Goal: Task Accomplishment & Management: Use online tool/utility

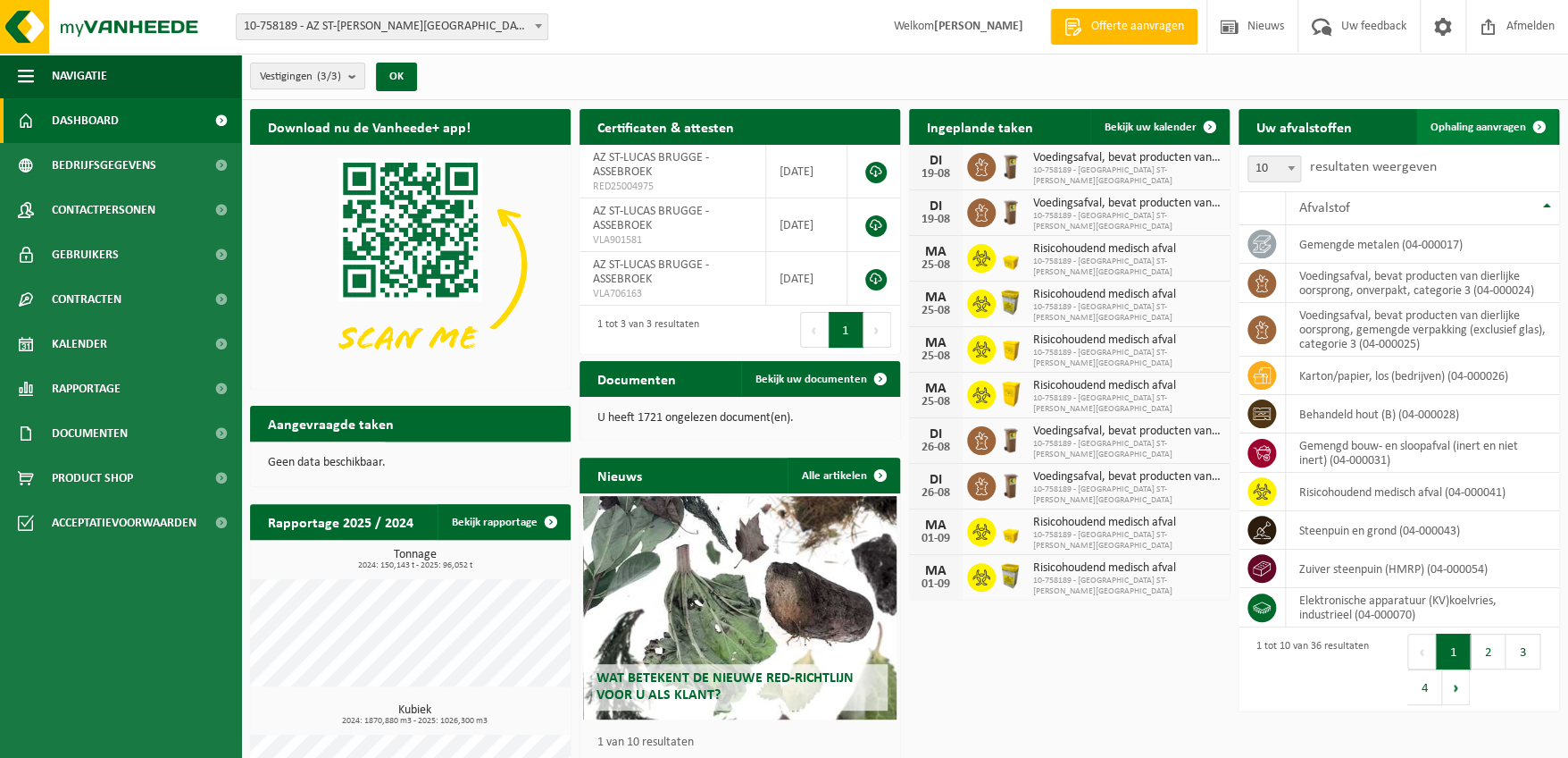
click at [1496, 124] on span "Ophaling aanvragen" at bounding box center [1478, 127] width 95 height 12
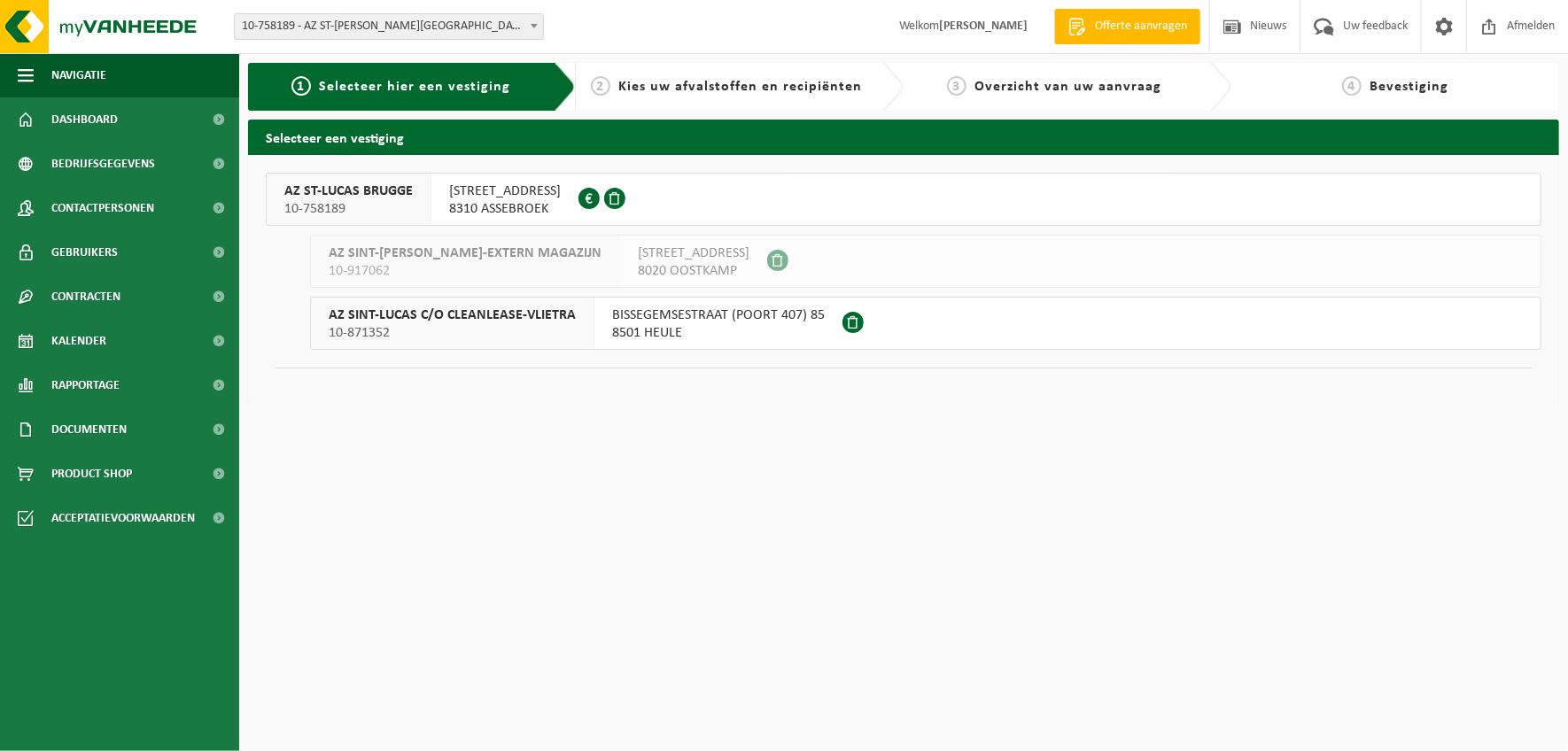
drag, startPoint x: 480, startPoint y: 173, endPoint x: 484, endPoint y: 182, distance: 9.8
click at [480, 174] on div "AZ ST-[PERSON_NAME] 10-758189 [STREET_ADDRESS] 0408.116.216 AZ [GEOGRAPHIC_DATA…" at bounding box center [903, 279] width 1311 height 249
click at [484, 185] on span "[STREET_ADDRESS]" at bounding box center [505, 191] width 112 height 17
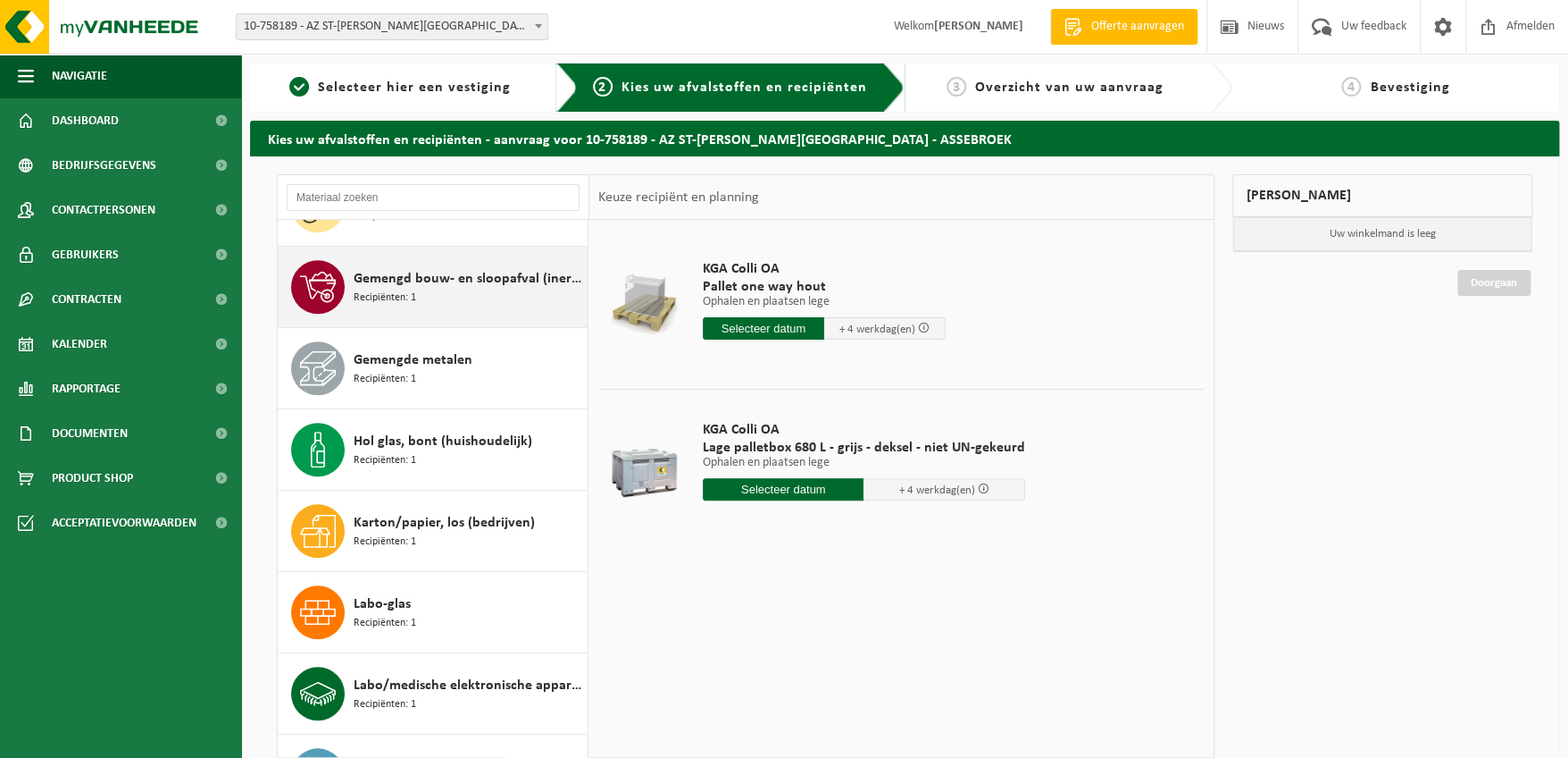
scroll to position [714, 0]
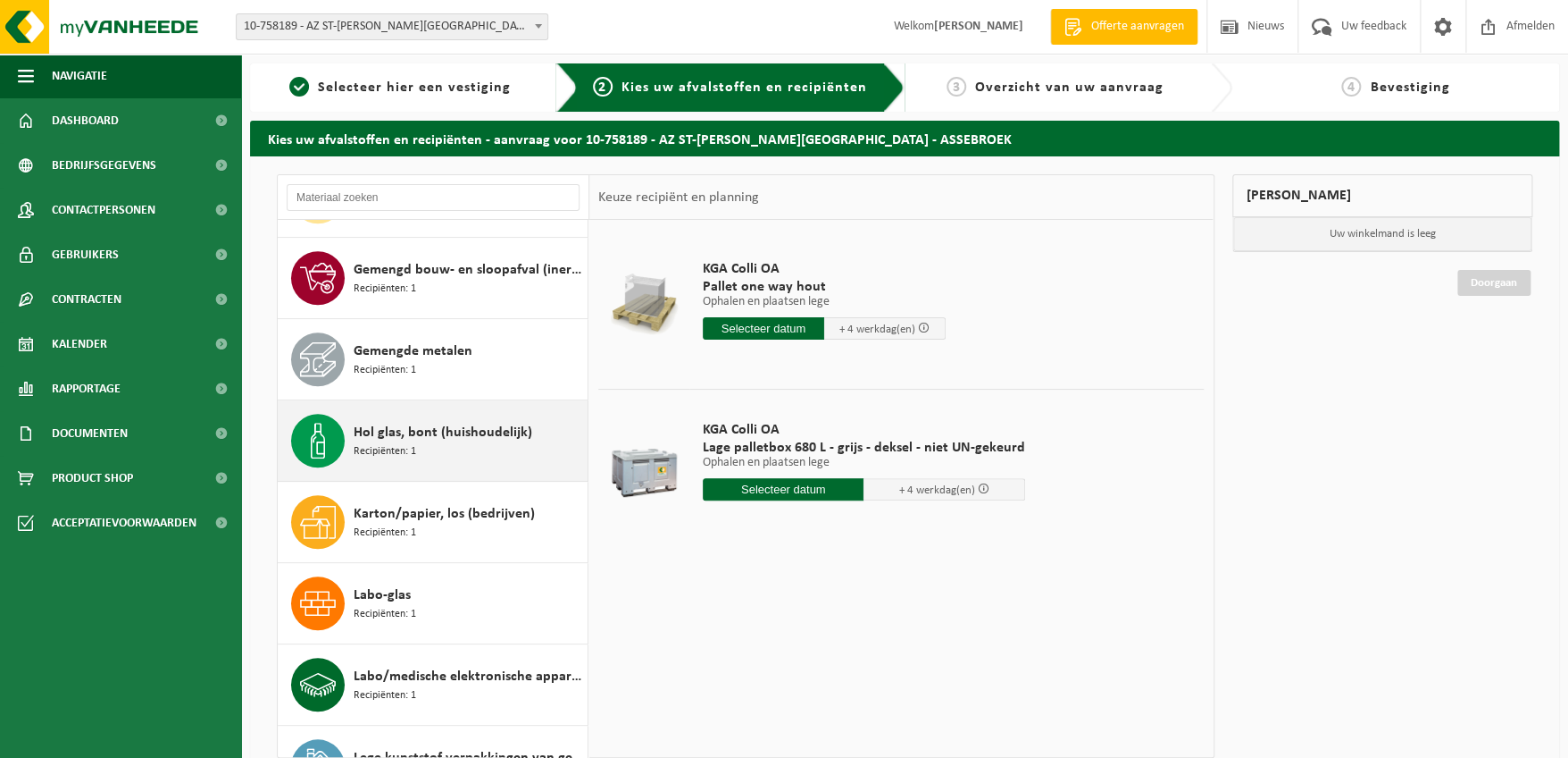
click at [441, 442] on div "Hol glas, bont (huishoudelijk) Recipiënten: 1" at bounding box center [469, 440] width 230 height 54
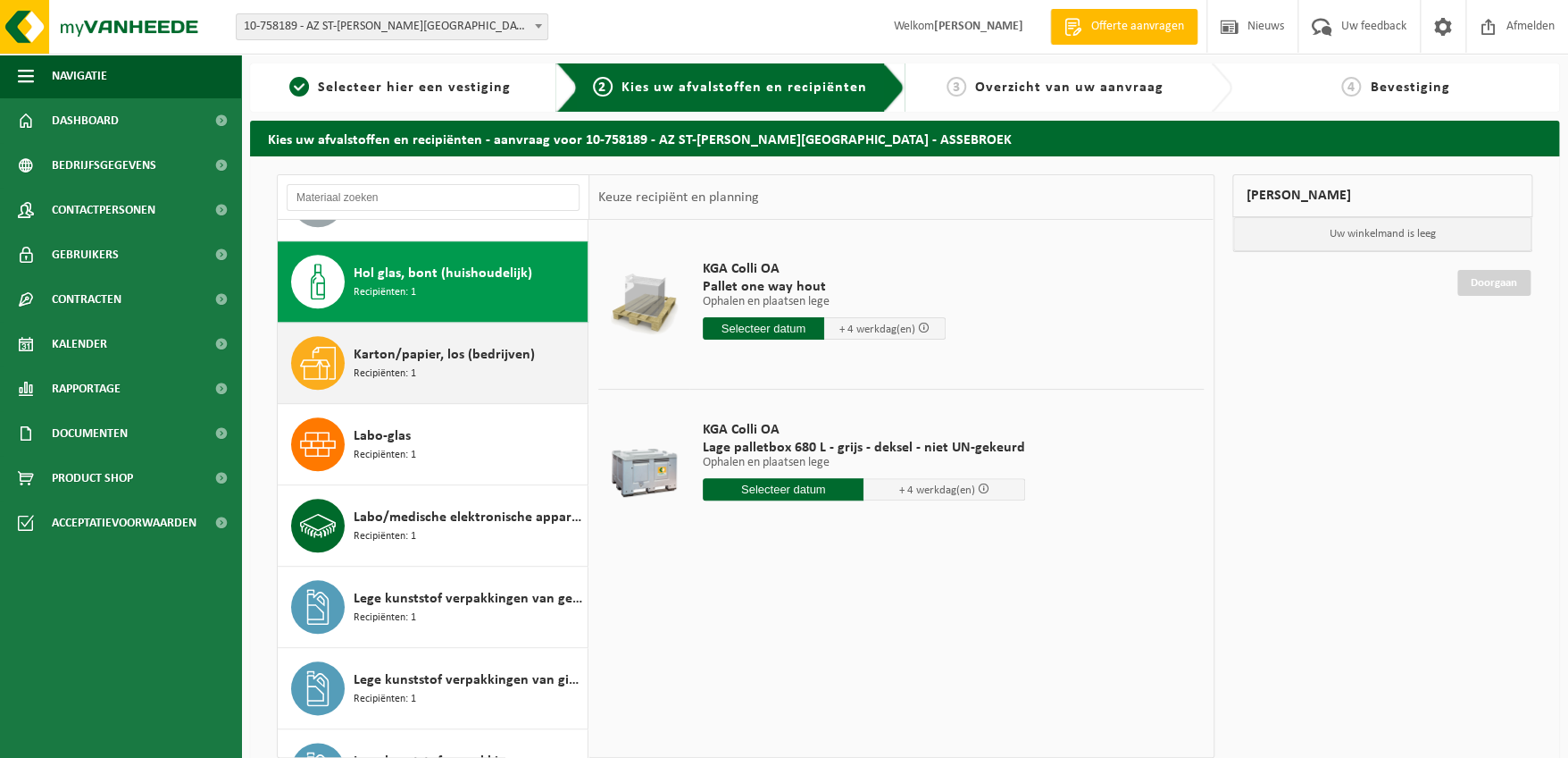
scroll to position [892, 0]
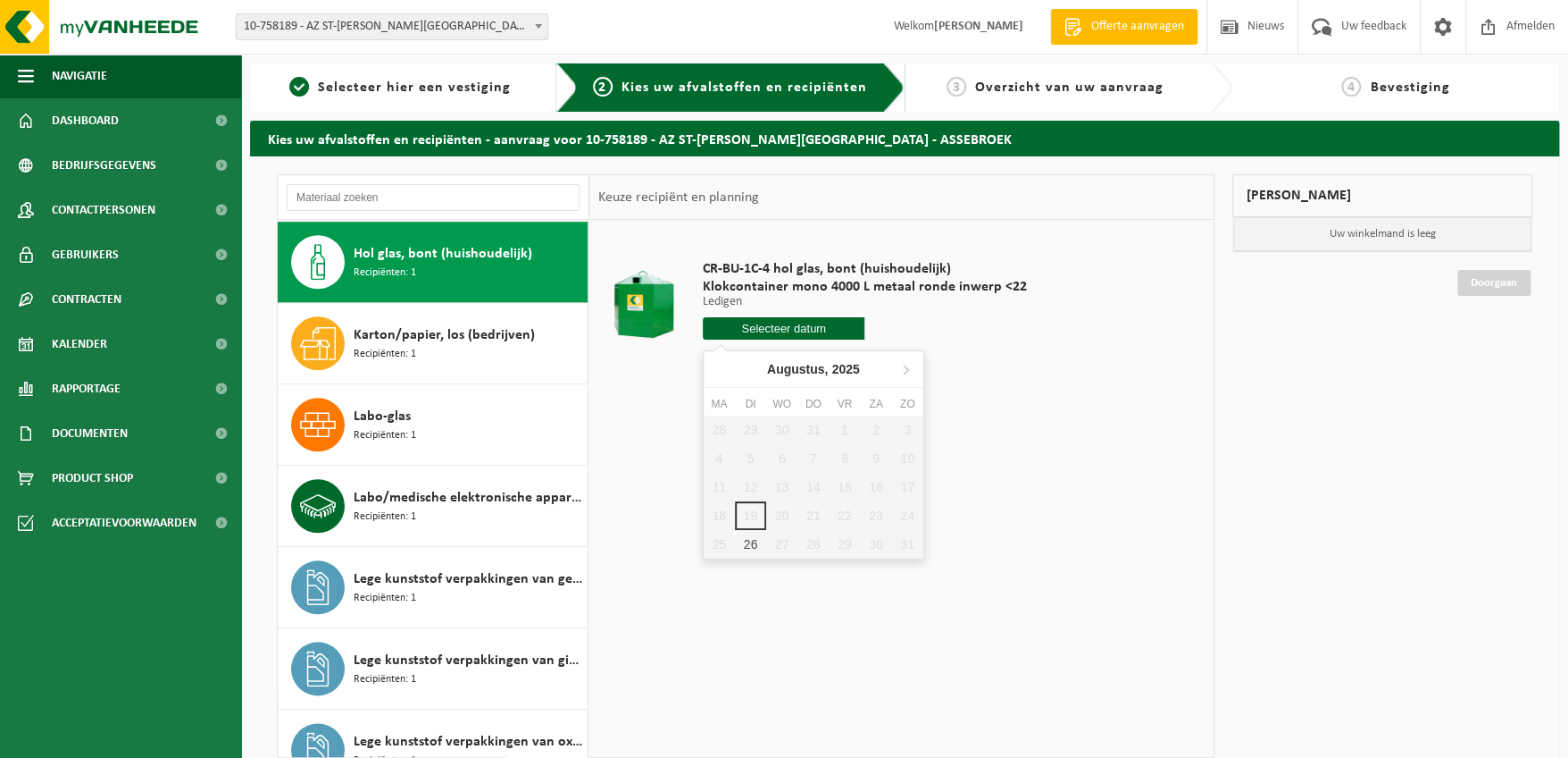
click at [764, 324] on input "text" at bounding box center [784, 328] width 163 height 22
click at [757, 544] on div "26" at bounding box center [751, 544] width 31 height 29
type input "Van 2025-08-26"
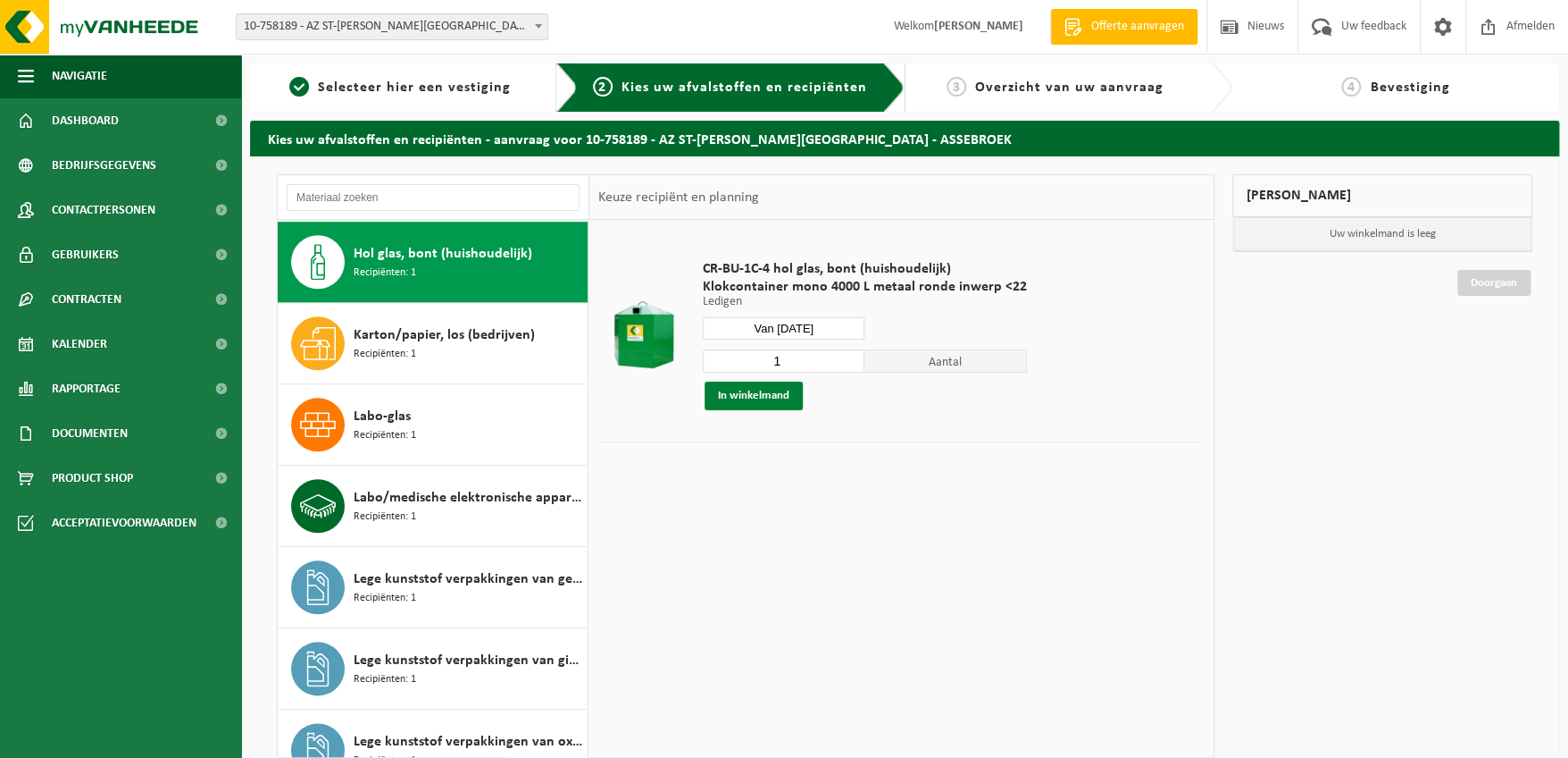
click at [768, 393] on button "In winkelmand" at bounding box center [754, 396] width 98 height 29
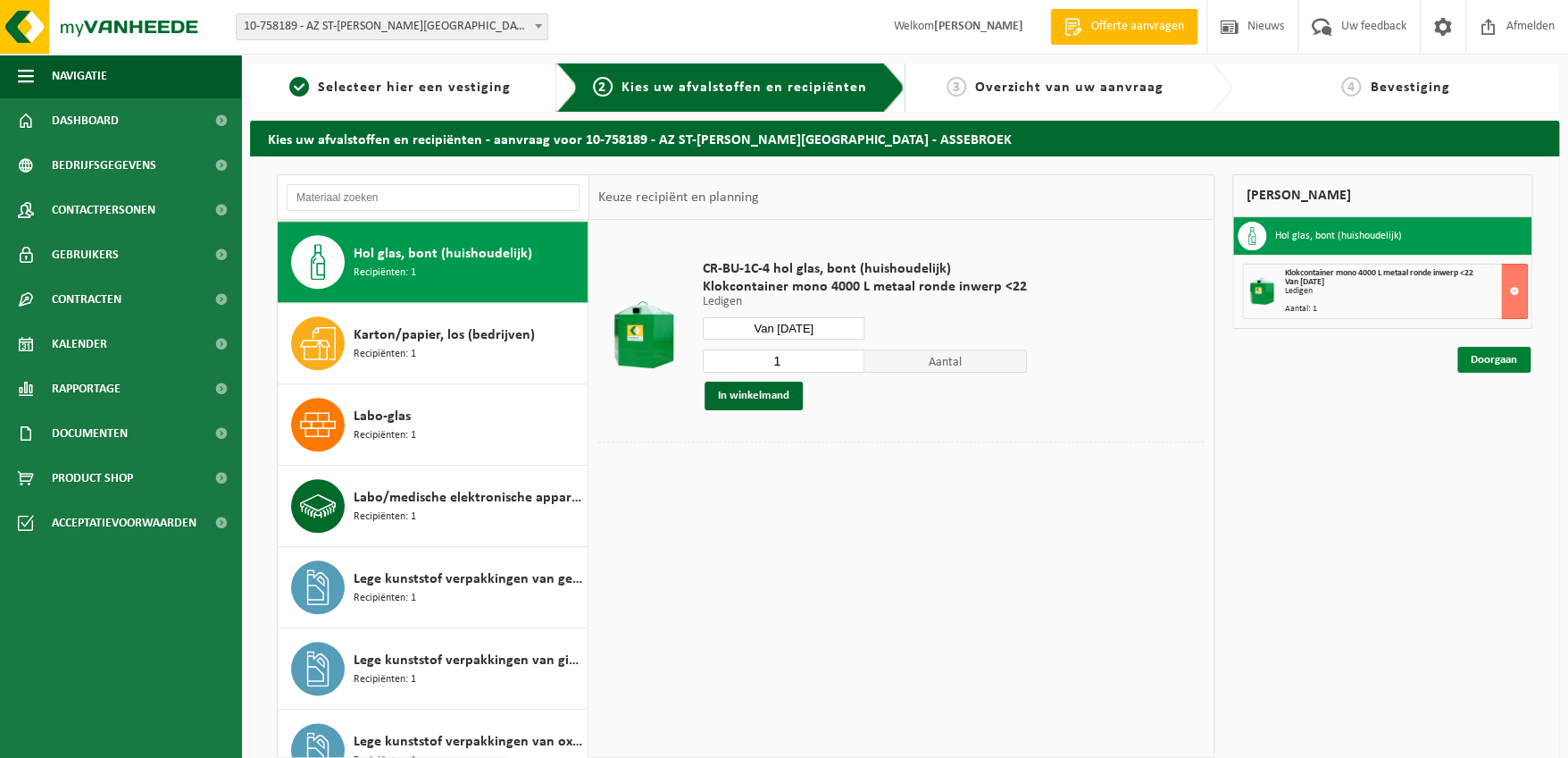
click at [1491, 360] on link "Doorgaan" at bounding box center [1494, 360] width 73 height 26
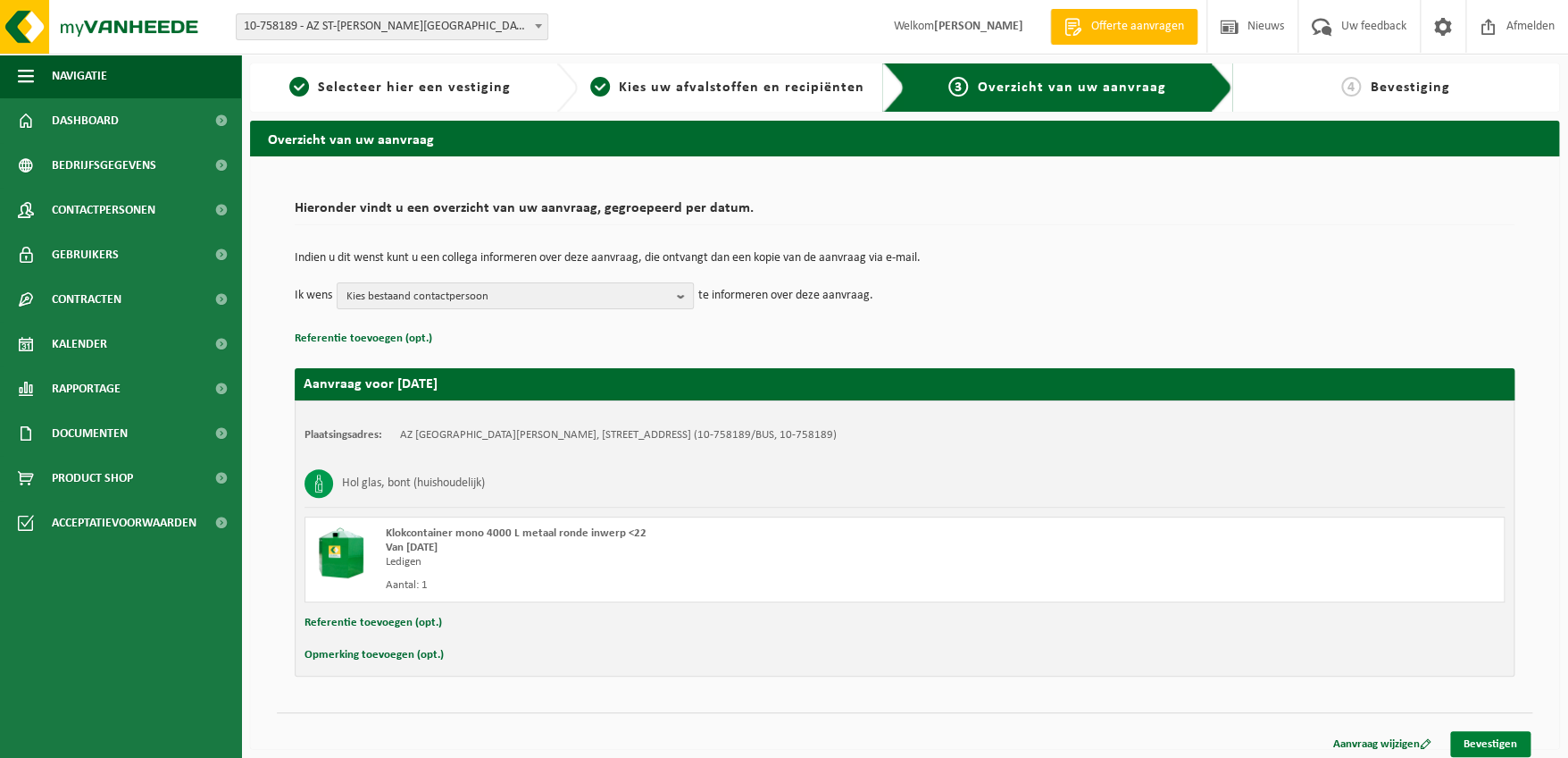
click at [1498, 743] on link "Bevestigen" at bounding box center [1490, 744] width 81 height 26
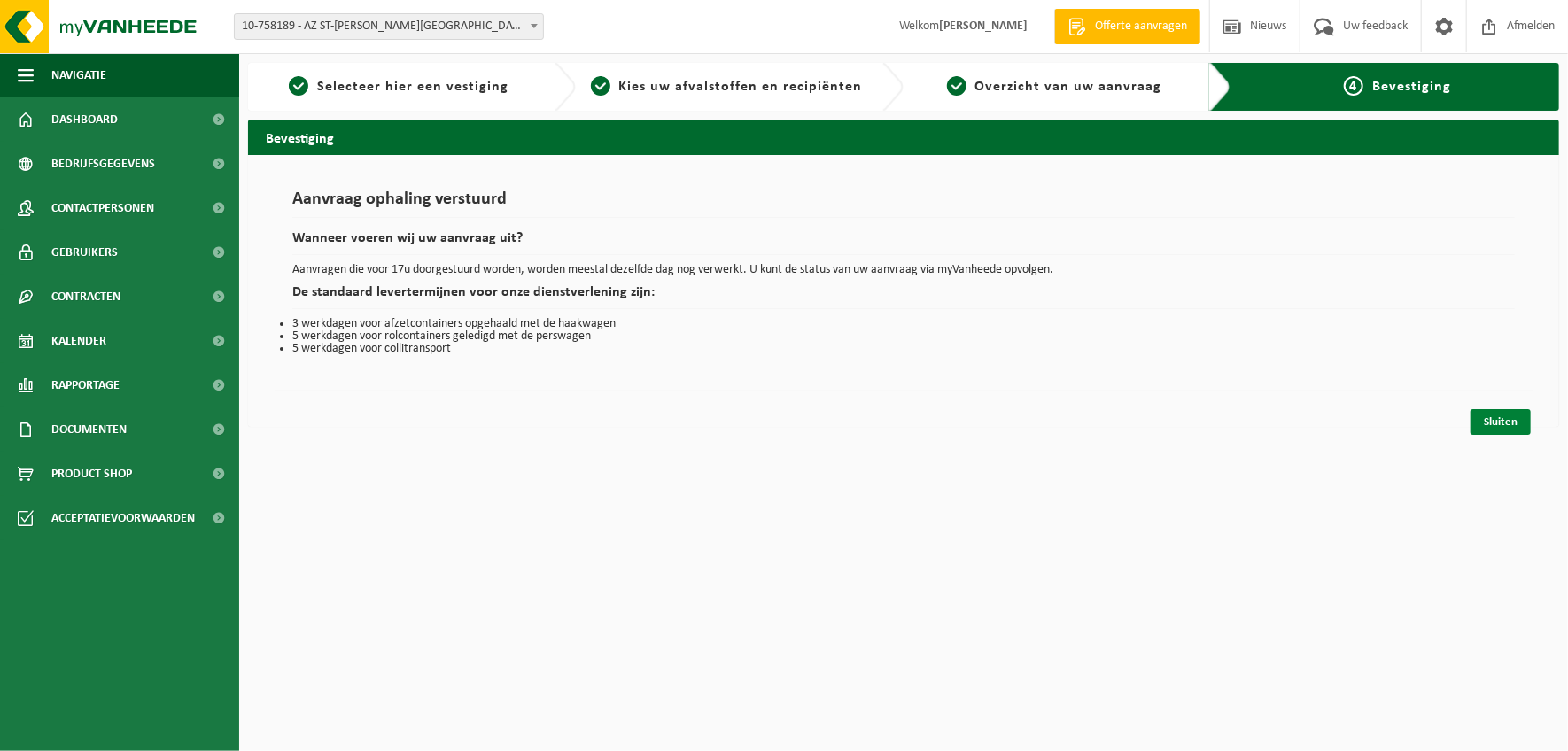
click at [1495, 421] on link "Sluiten" at bounding box center [1501, 422] width 61 height 26
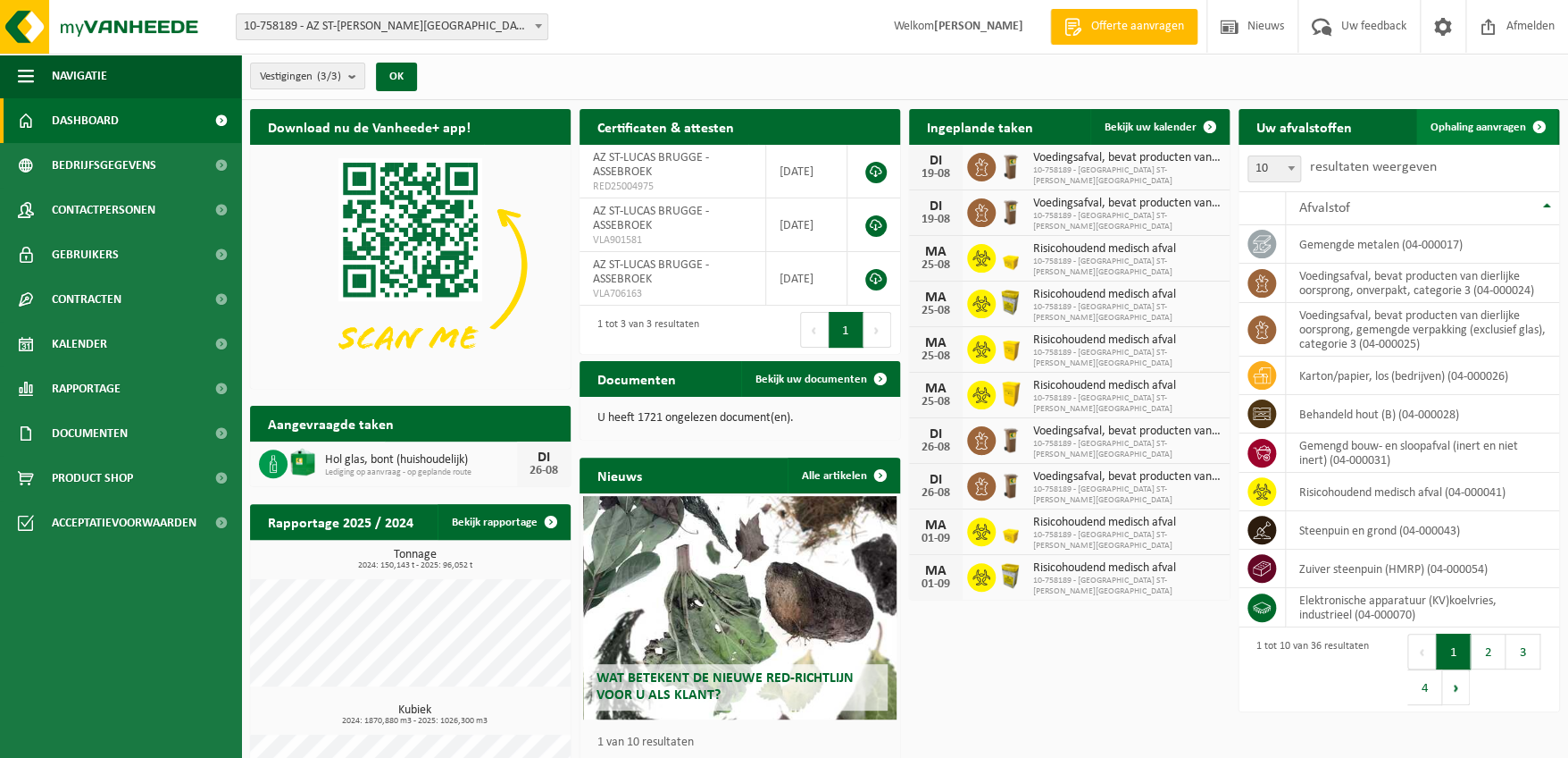
click at [1467, 124] on span "Ophaling aanvragen" at bounding box center [1478, 127] width 95 height 12
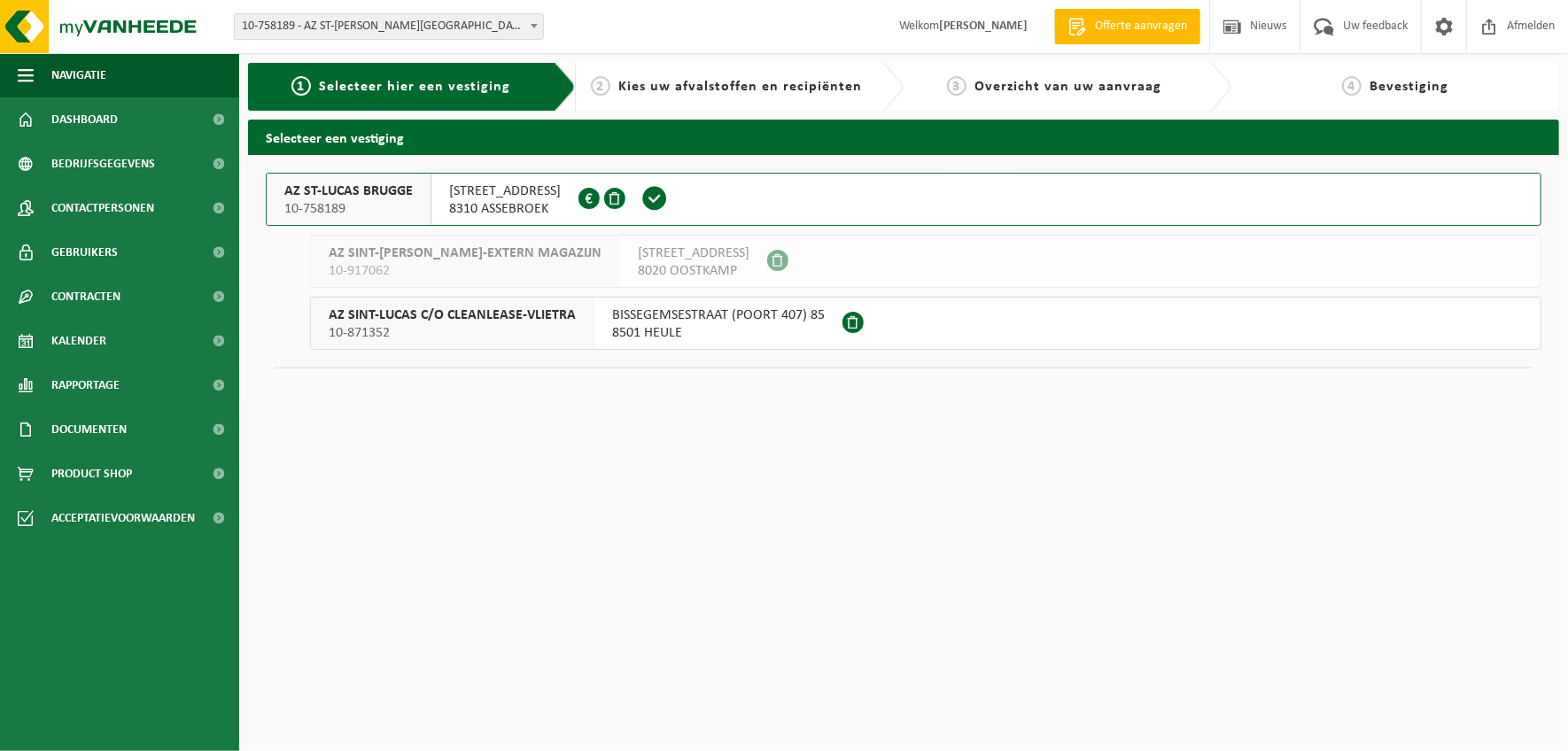
click at [459, 193] on span "ST LUCASLAAN 29" at bounding box center [505, 191] width 112 height 17
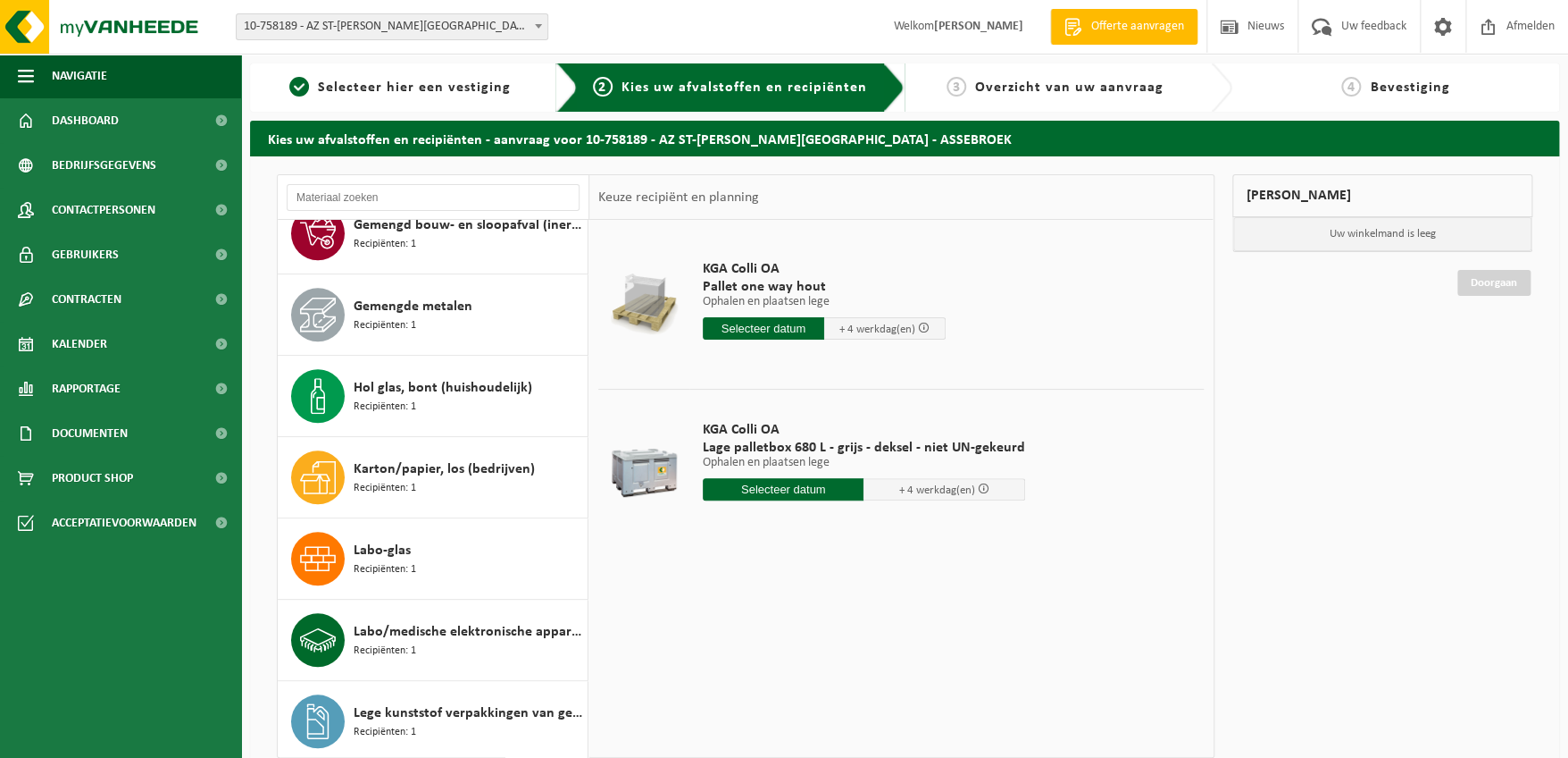
scroll to position [803, 0]
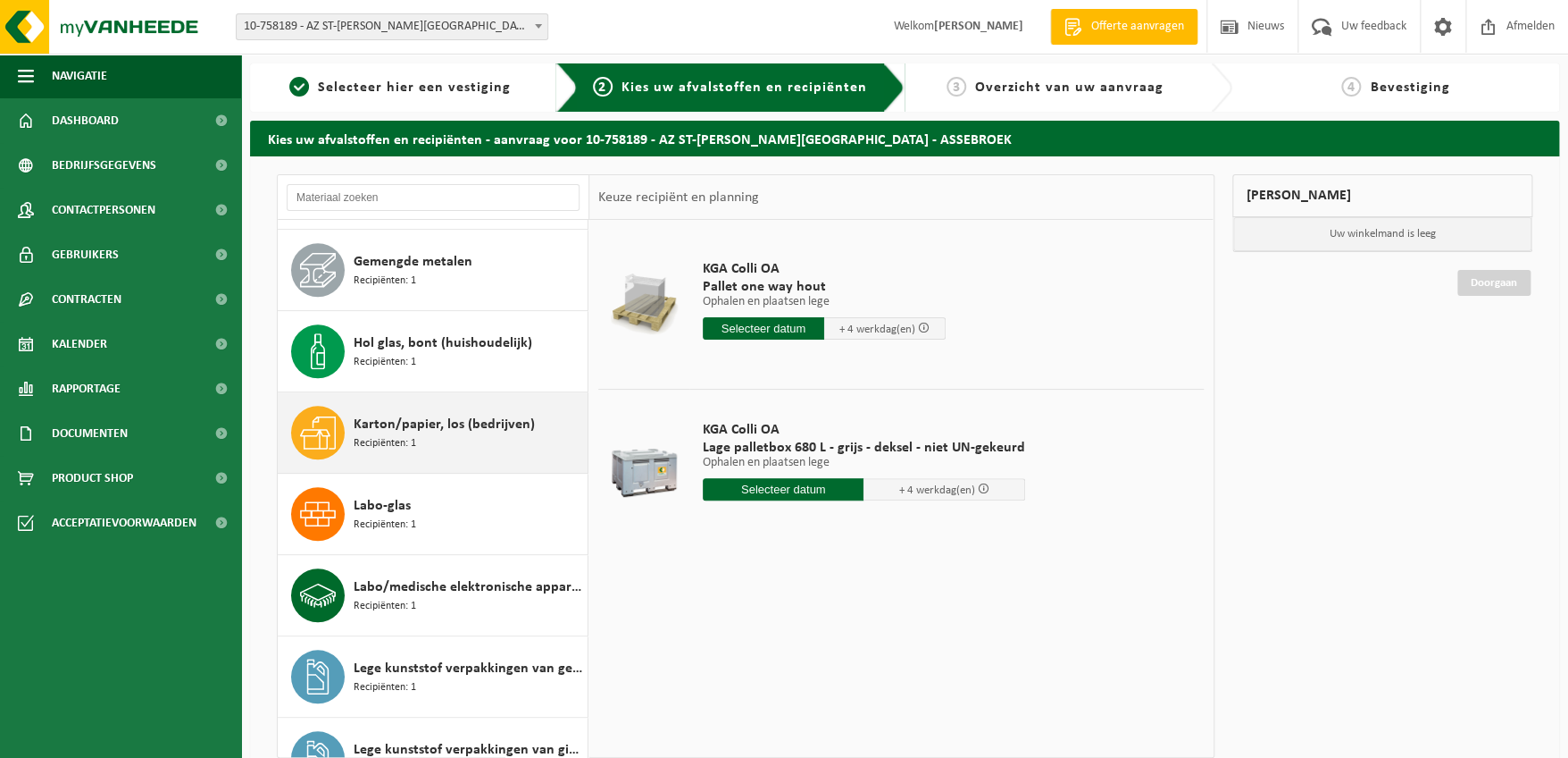
click at [474, 420] on span "Karton/papier, los (bedrijven)" at bounding box center [445, 423] width 182 height 21
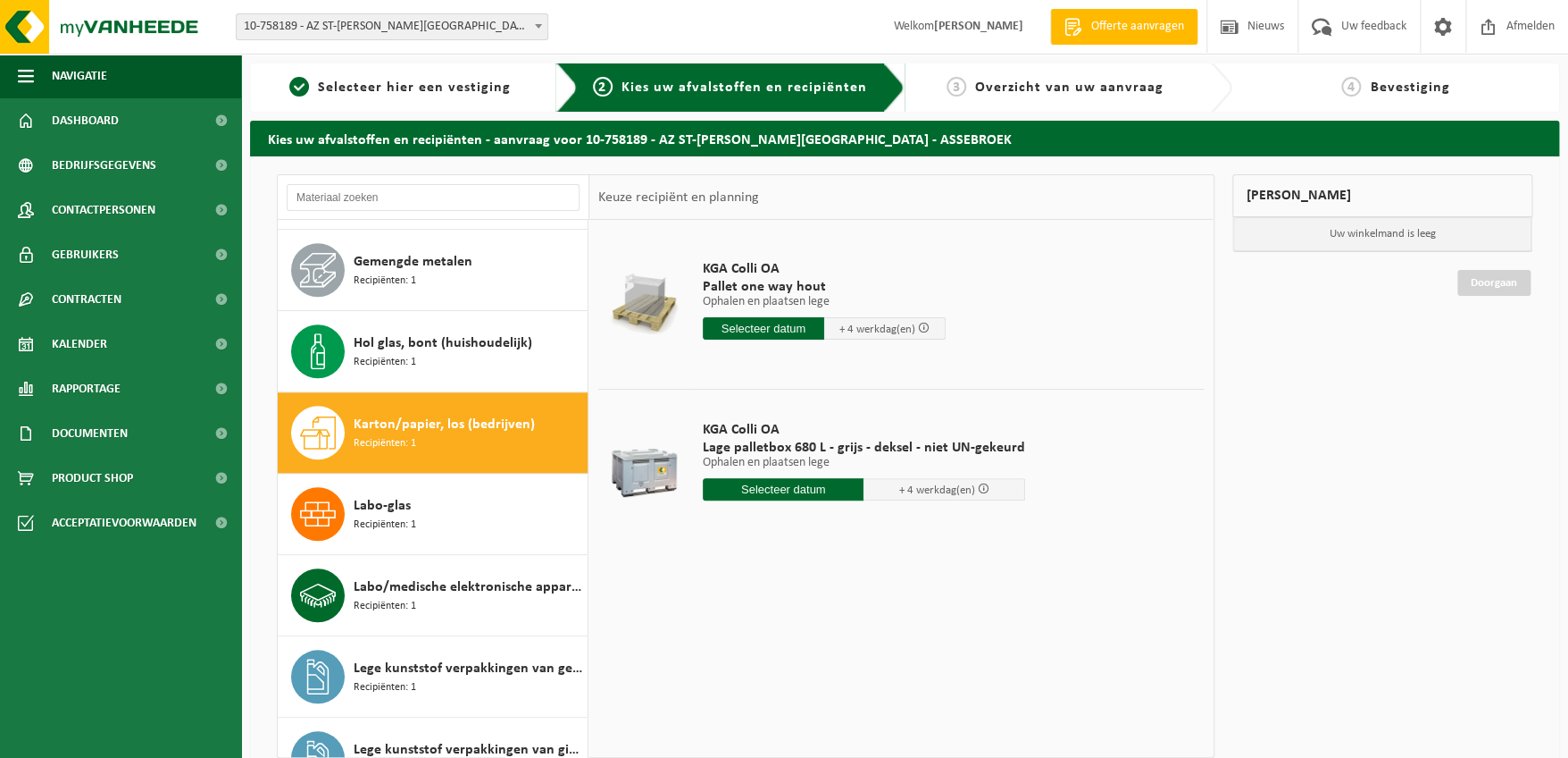
scroll to position [974, 0]
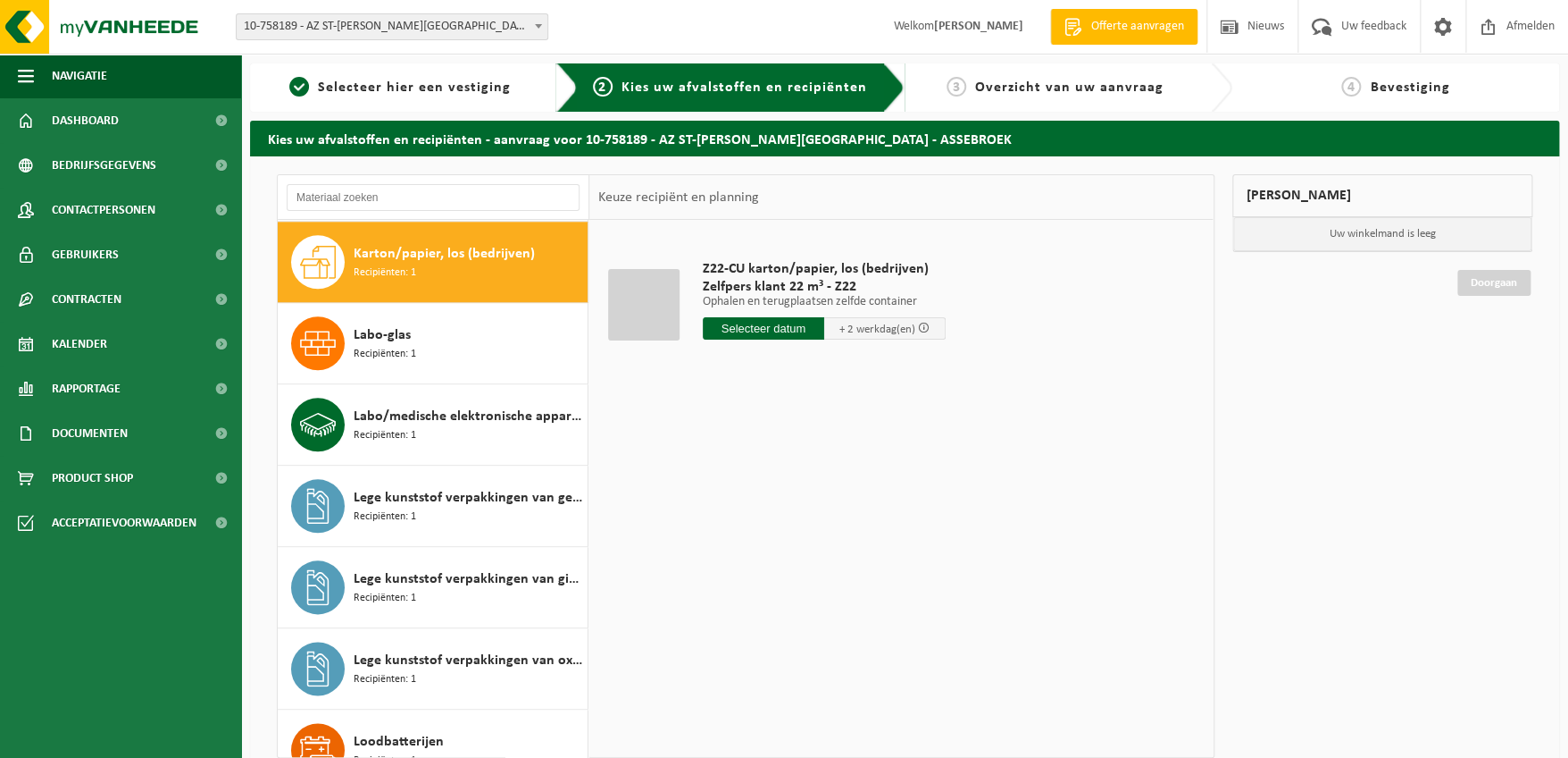
click at [784, 330] on input "text" at bounding box center [763, 328] width 121 height 22
click at [784, 516] on div "20" at bounding box center [782, 515] width 31 height 29
type input "Van 2025-08-20"
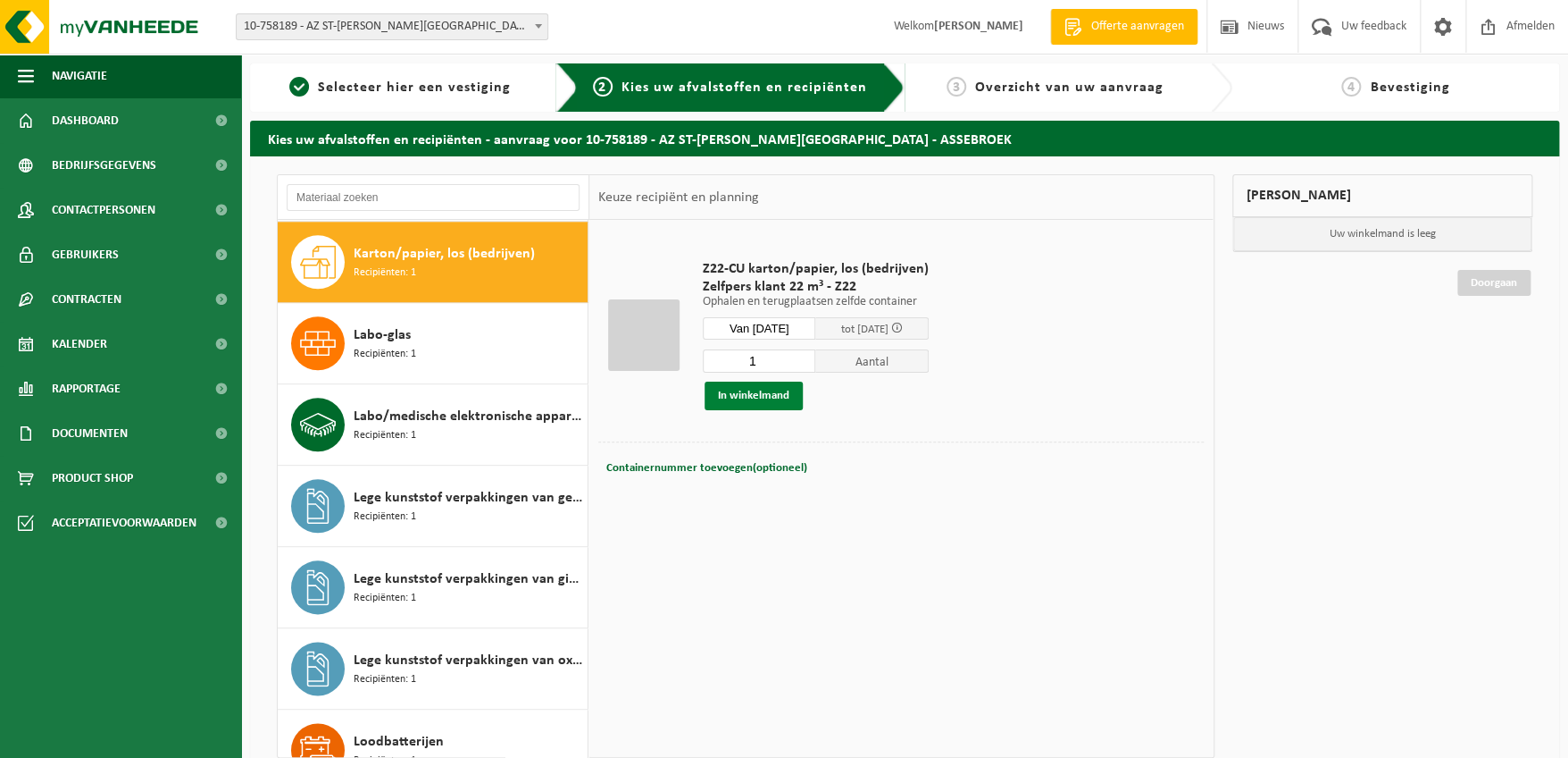
click at [759, 397] on button "In winkelmand" at bounding box center [754, 396] width 98 height 29
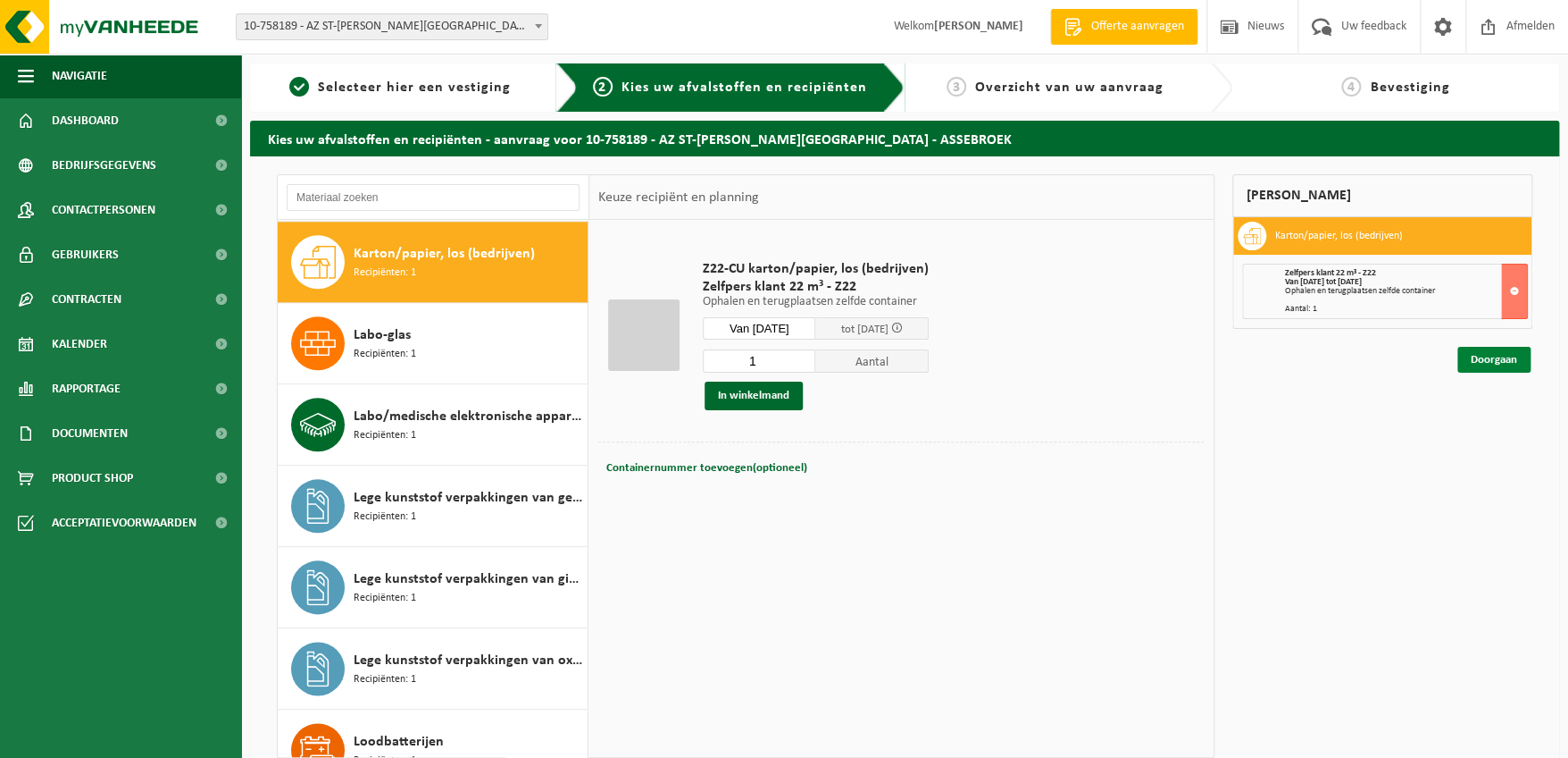
click at [1514, 365] on link "Doorgaan" at bounding box center [1494, 360] width 73 height 26
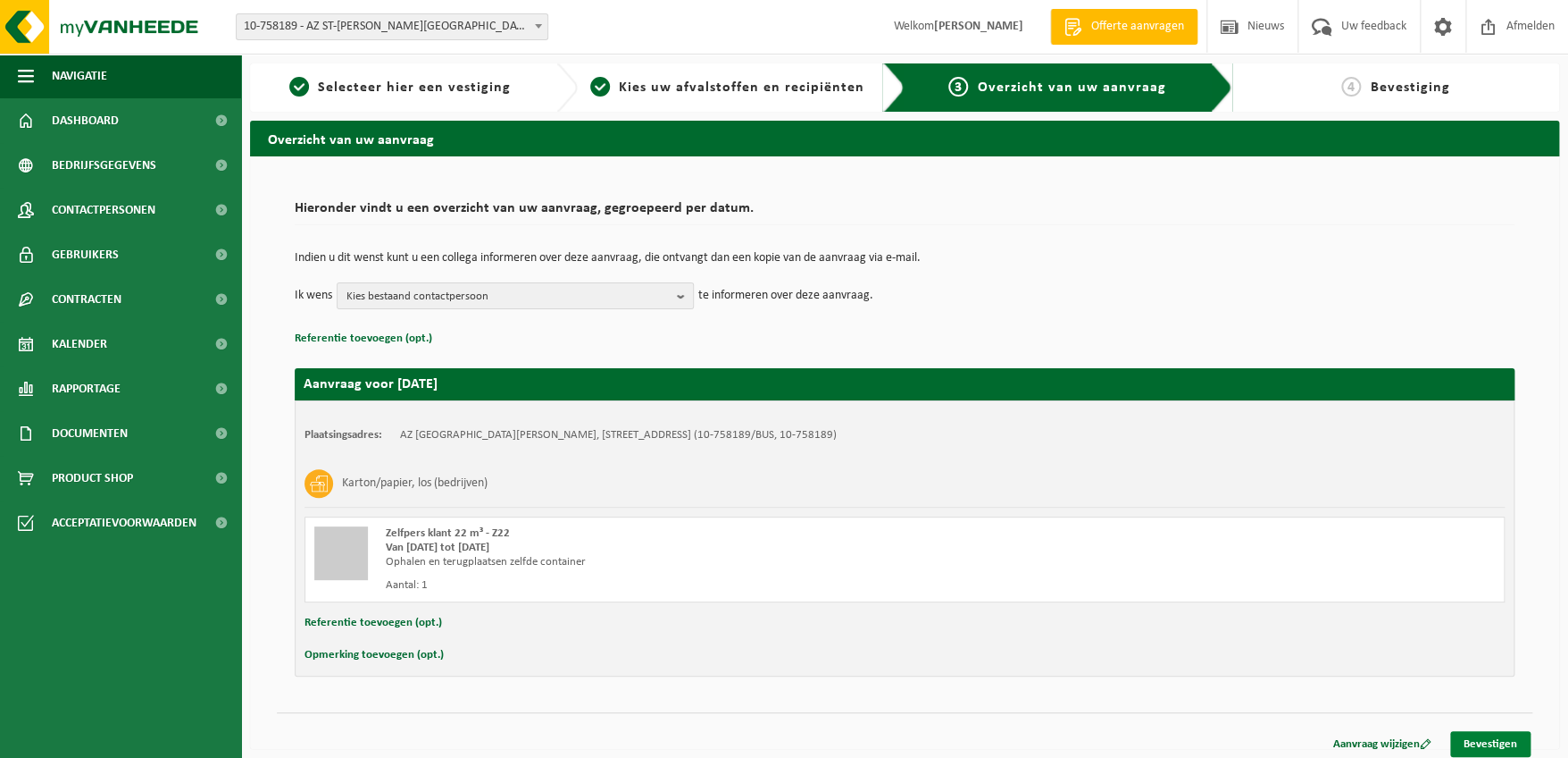
click at [1489, 749] on link "Bevestigen" at bounding box center [1490, 744] width 81 height 26
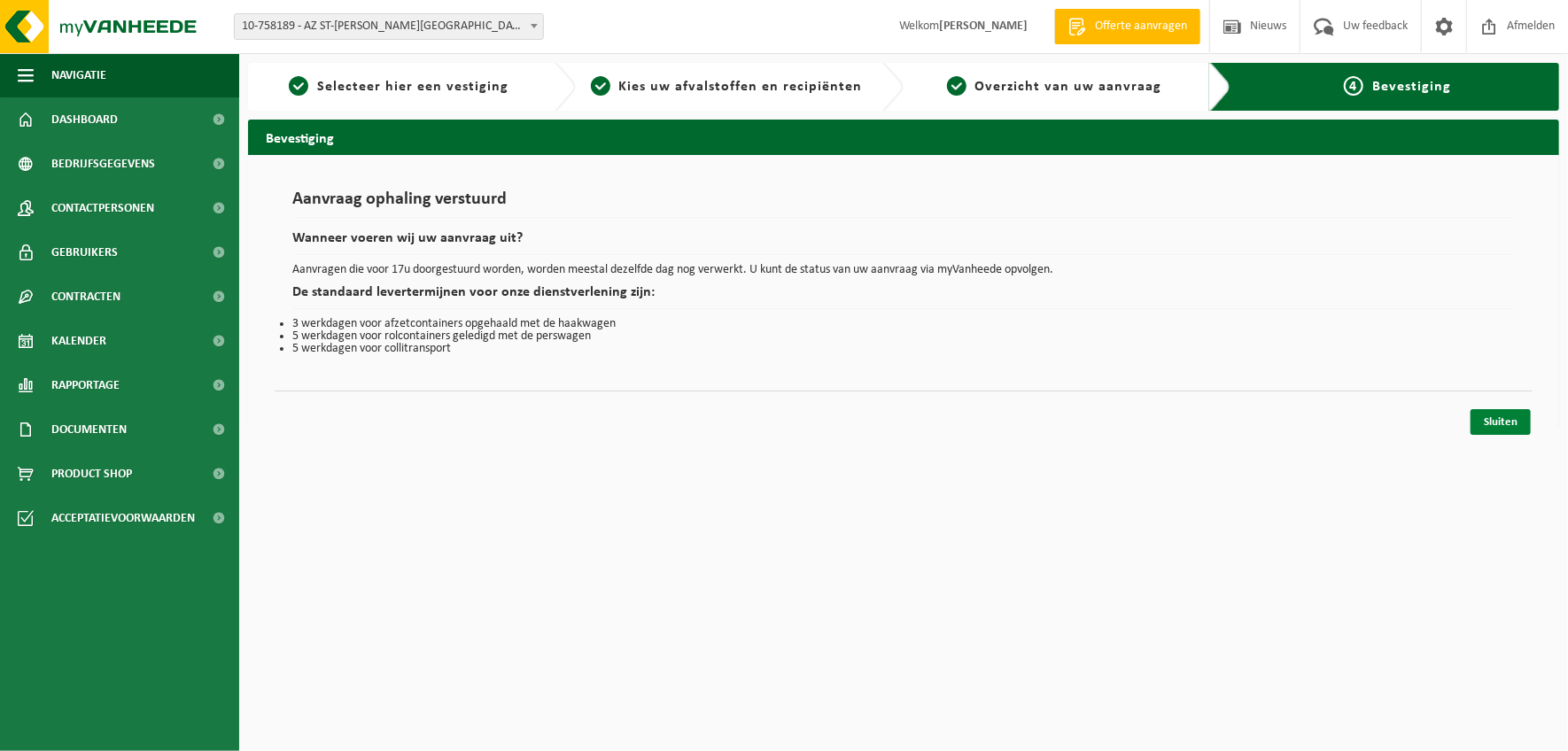
click at [1507, 418] on link "Sluiten" at bounding box center [1501, 422] width 61 height 26
